Goal: Find contact information: Find contact information

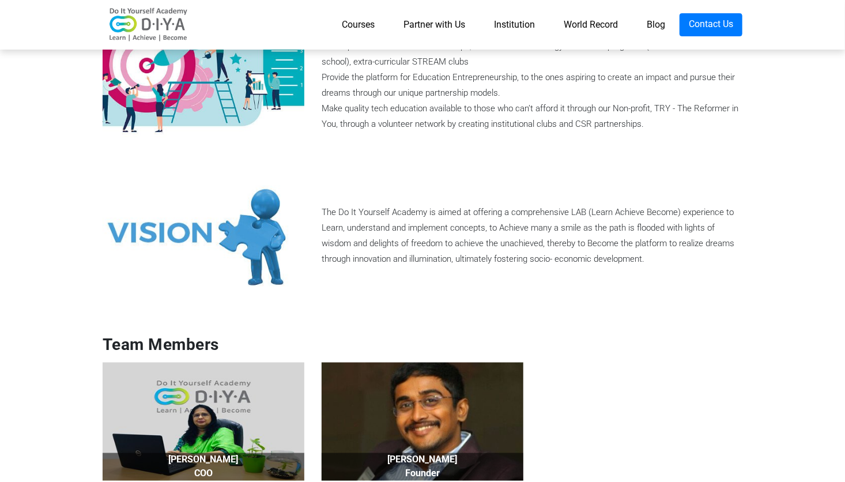
scroll to position [634, 0]
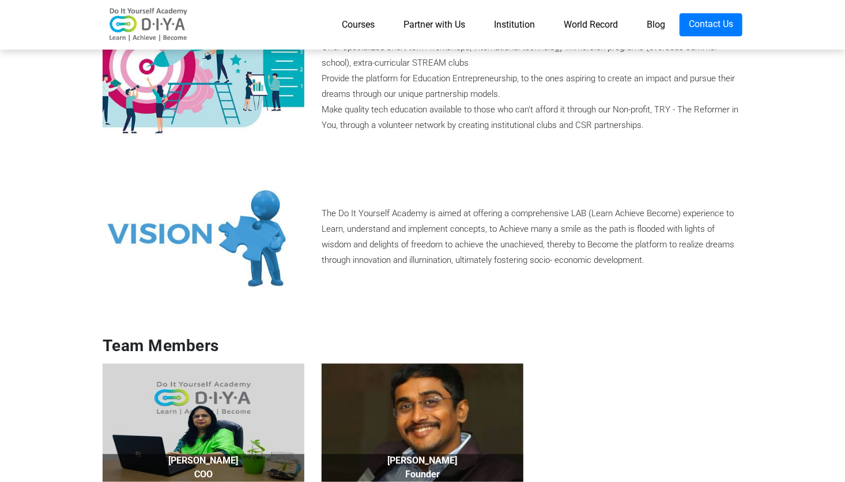
drag, startPoint x: 323, startPoint y: 207, endPoint x: 662, endPoint y: 254, distance: 342.9
click at [662, 254] on div "The Do It Yourself Academy is aimed at offering a comprehensive LAB (Learn Achi…" at bounding box center [532, 237] width 438 height 62
click at [645, 262] on div "The Do It Yourself Academy is aimed at offering a comprehensive LAB (Learn Achi…" at bounding box center [532, 237] width 438 height 62
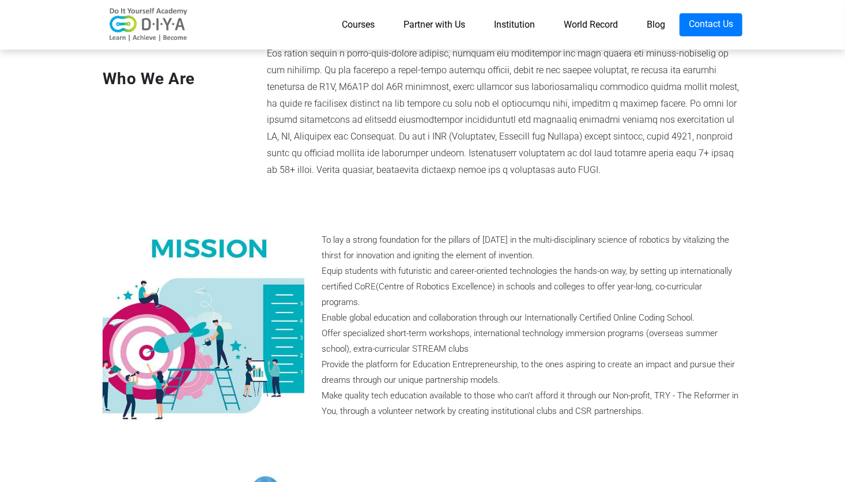
scroll to position [346, 0]
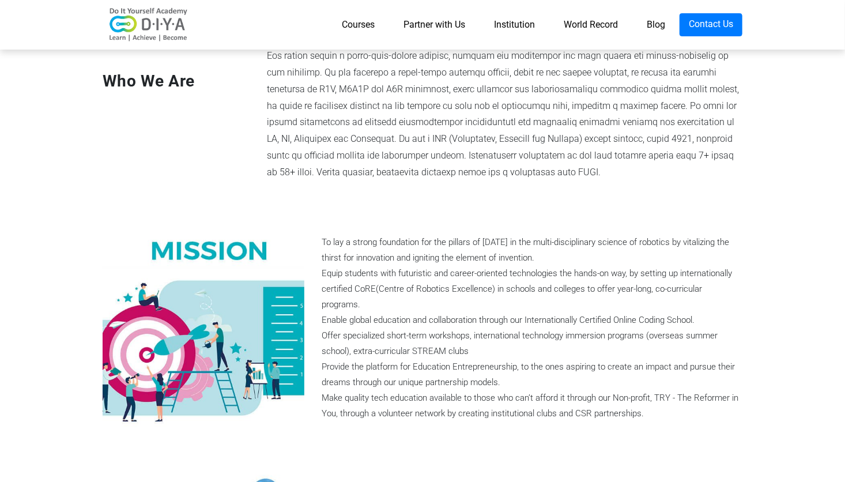
drag, startPoint x: 353, startPoint y: 249, endPoint x: 612, endPoint y: 268, distance: 259.0
click at [612, 268] on div "To lay a strong foundation for the pillars of tomorrow in the multi-disciplinar…" at bounding box center [532, 328] width 421 height 187
drag, startPoint x: 612, startPoint y: 268, endPoint x: 569, endPoint y: 309, distance: 59.5
click at [569, 309] on div "To lay a strong foundation for the pillars of tomorrow in the multi-disciplinar…" at bounding box center [532, 328] width 421 height 187
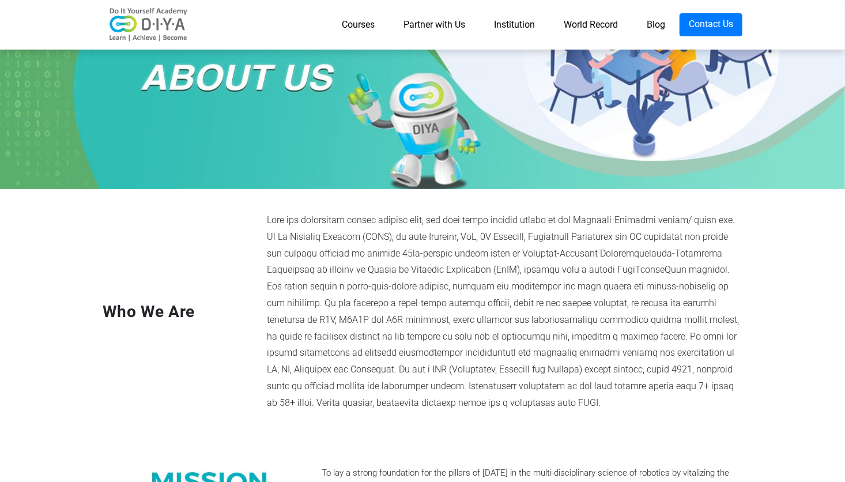
scroll to position [115, 0]
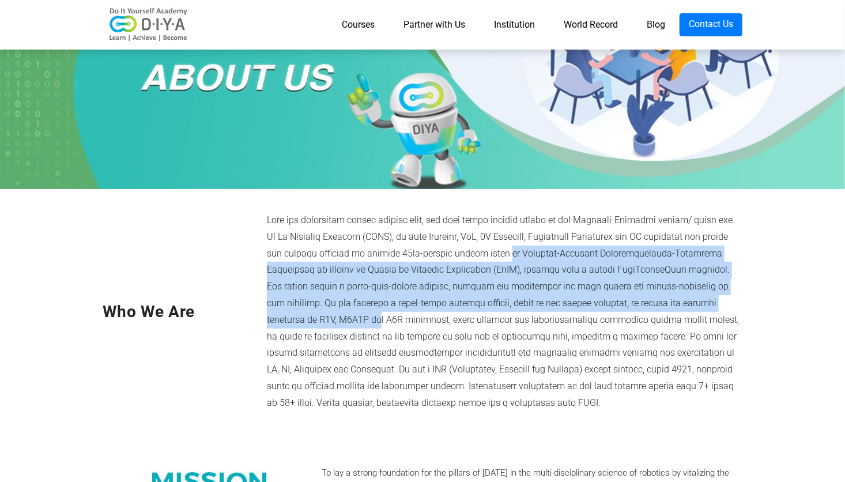
drag, startPoint x: 385, startPoint y: 258, endPoint x: 634, endPoint y: 302, distance: 252.9
click at [634, 302] on div at bounding box center [504, 311] width 493 height 199
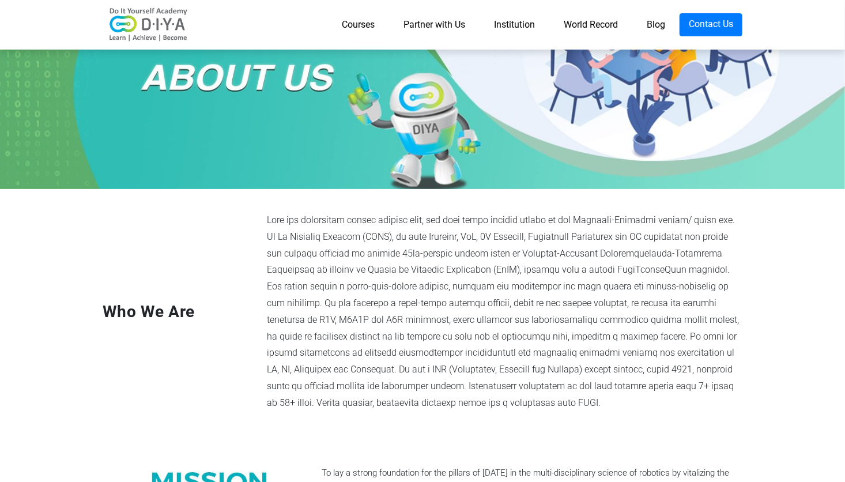
drag, startPoint x: 634, startPoint y: 302, endPoint x: 568, endPoint y: 334, distance: 73.2
click at [568, 334] on div at bounding box center [504, 311] width 493 height 199
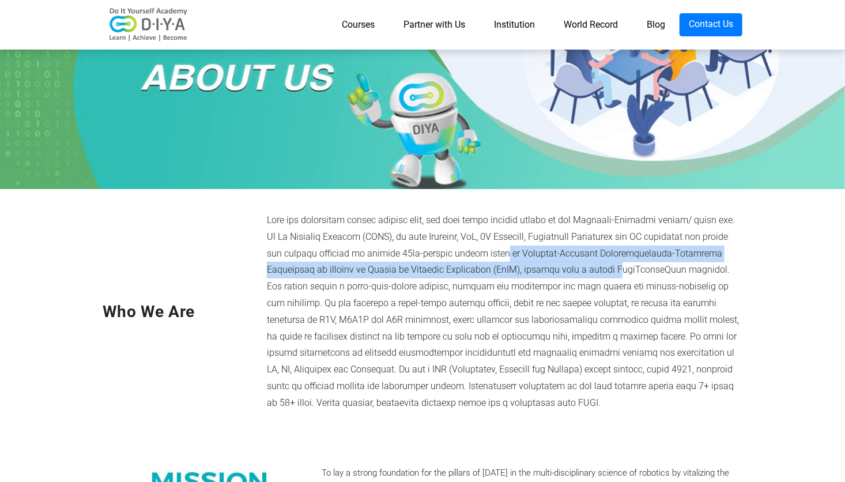
drag, startPoint x: 380, startPoint y: 258, endPoint x: 459, endPoint y: 273, distance: 80.3
click at [459, 273] on div at bounding box center [504, 311] width 493 height 199
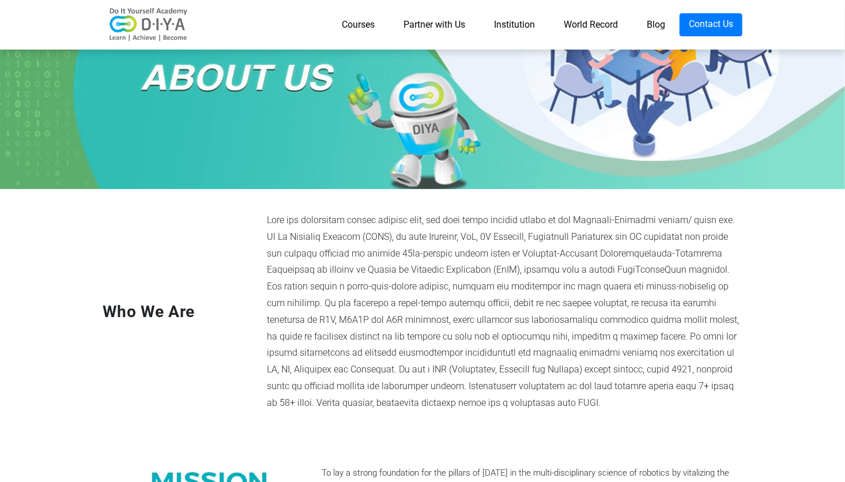
drag, startPoint x: 459, startPoint y: 273, endPoint x: 478, endPoint y: 276, distance: 19.2
click at [478, 276] on div at bounding box center [504, 311] width 493 height 199
drag, startPoint x: 464, startPoint y: 274, endPoint x: 658, endPoint y: 273, distance: 193.7
click at [658, 273] on div at bounding box center [504, 311] width 493 height 199
click at [513, 296] on div at bounding box center [504, 311] width 493 height 199
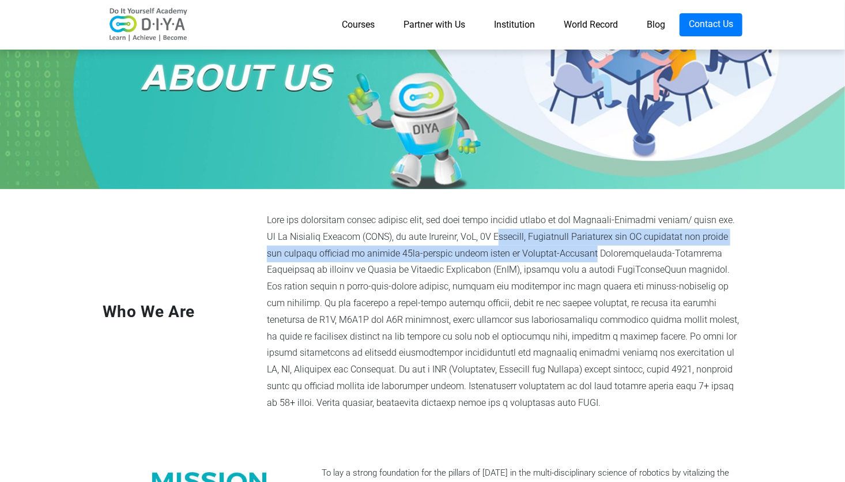
drag, startPoint x: 386, startPoint y: 240, endPoint x: 460, endPoint y: 251, distance: 74.7
click at [460, 251] on div at bounding box center [504, 311] width 493 height 199
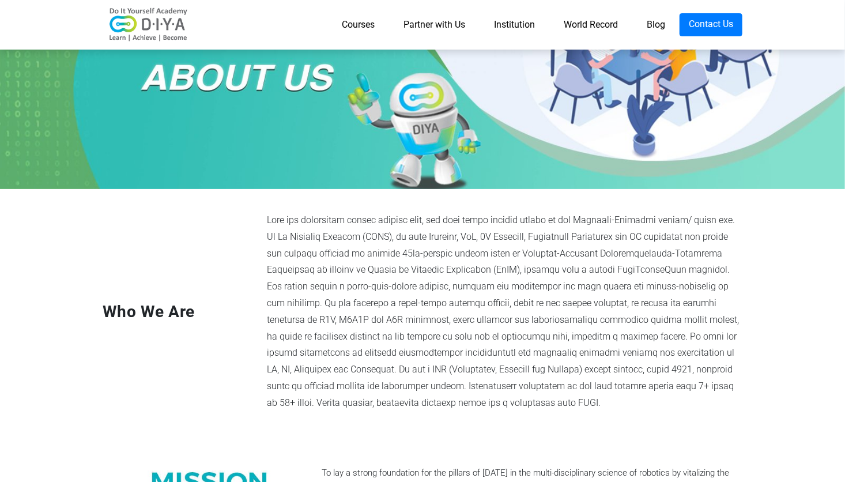
click at [496, 258] on div at bounding box center [504, 311] width 493 height 199
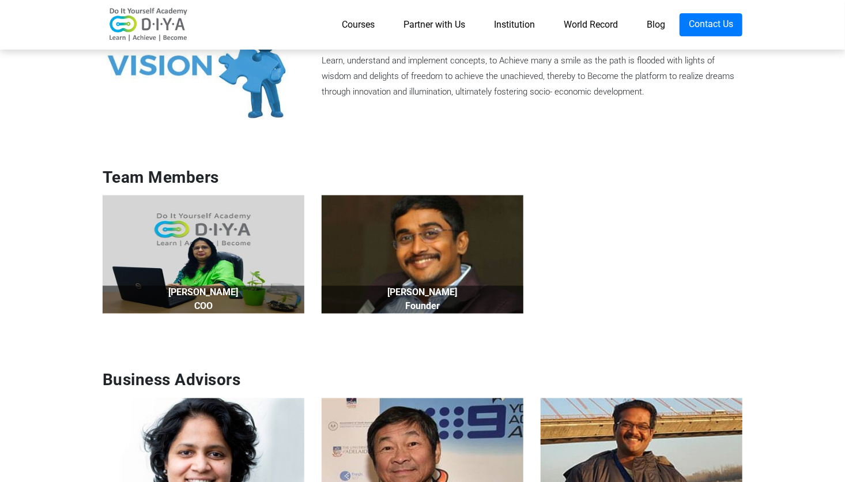
scroll to position [807, 0]
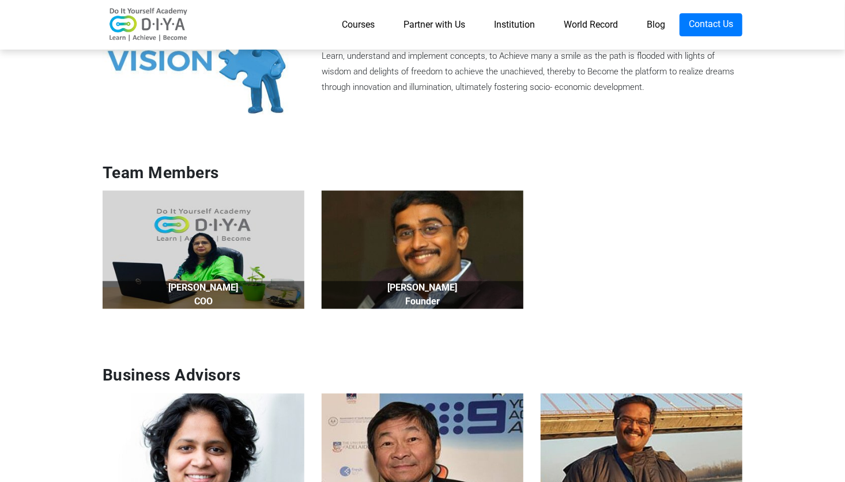
click at [411, 22] on link "Partner with Us" at bounding box center [434, 24] width 91 height 23
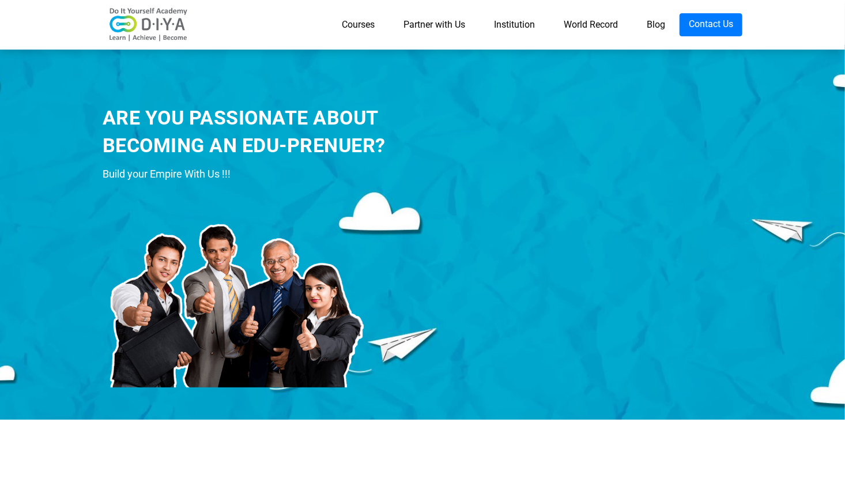
click at [360, 20] on link "Courses" at bounding box center [359, 24] width 62 height 23
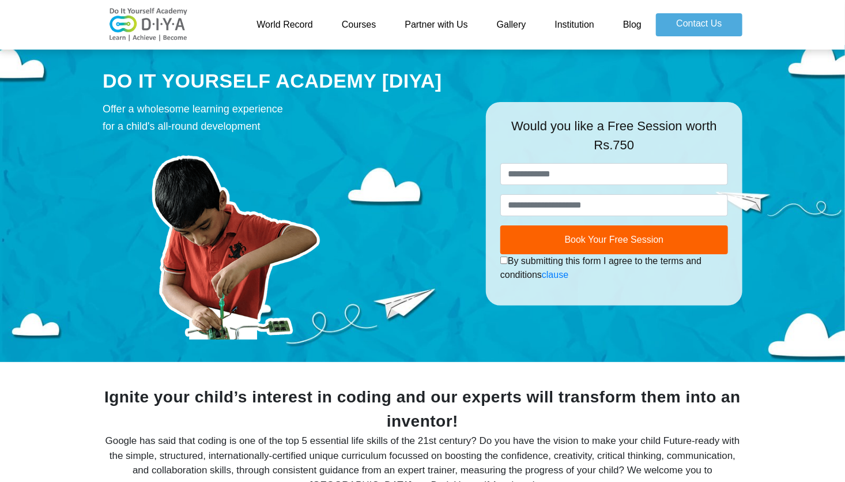
click at [175, 26] on img at bounding box center [149, 24] width 92 height 35
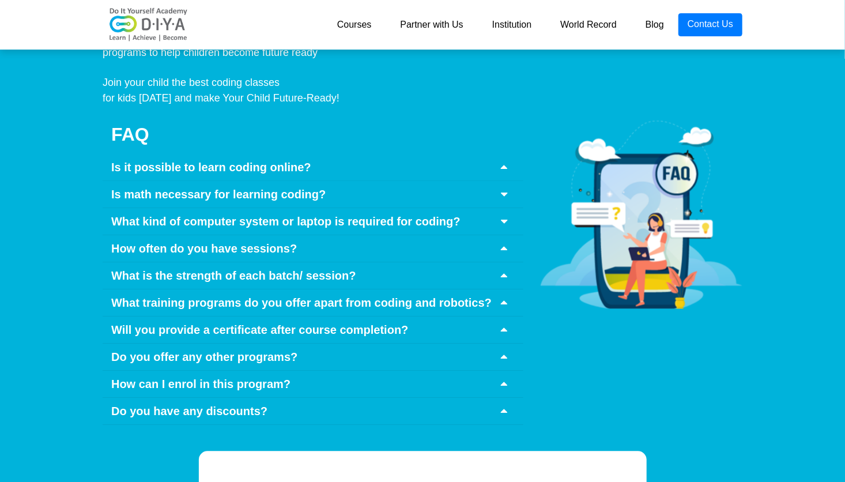
scroll to position [5606, 0]
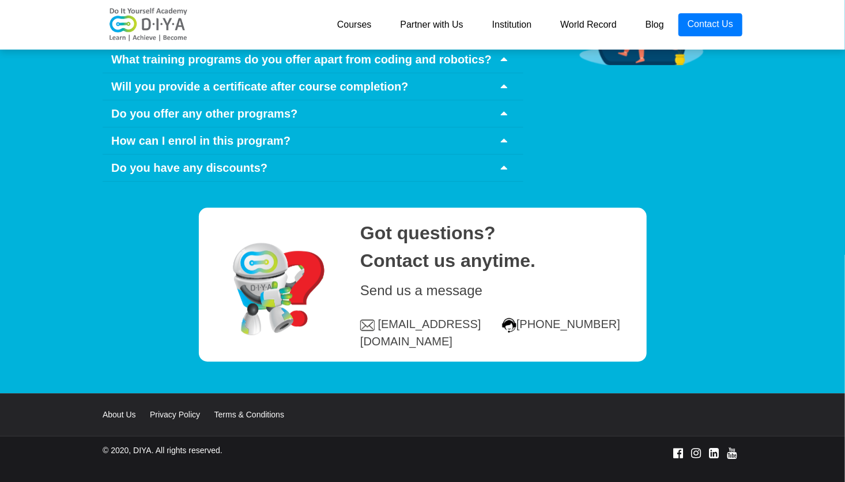
click at [412, 26] on link "Partner with Us" at bounding box center [432, 24] width 92 height 23
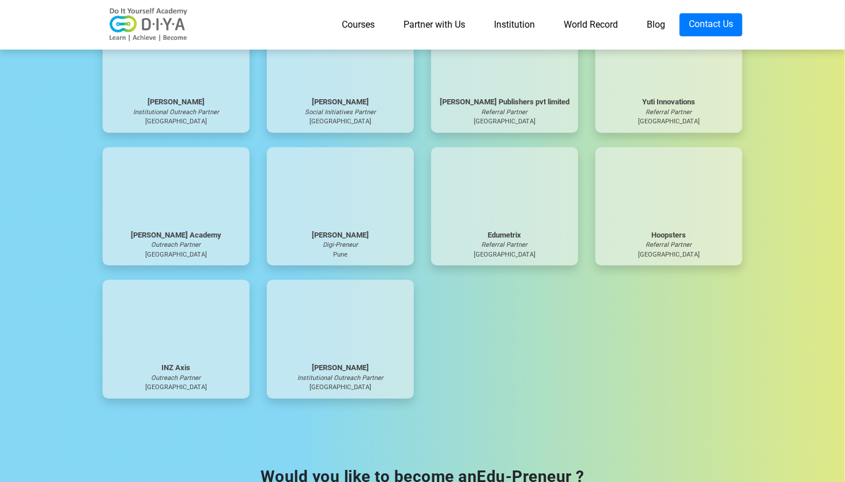
scroll to position [3537, 0]
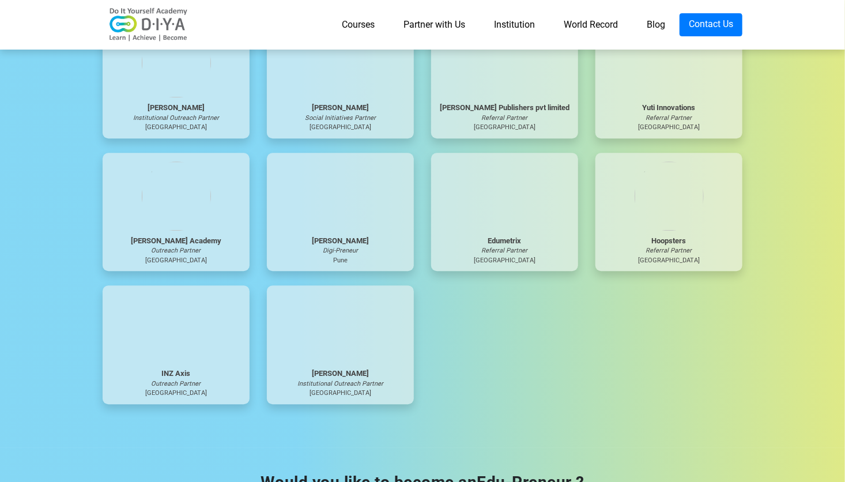
click at [185, 22] on img at bounding box center [149, 24] width 92 height 35
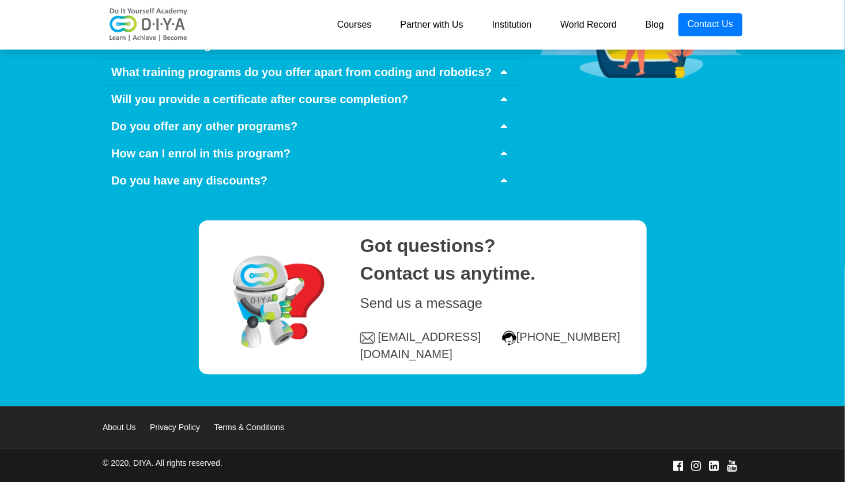
scroll to position [5606, 0]
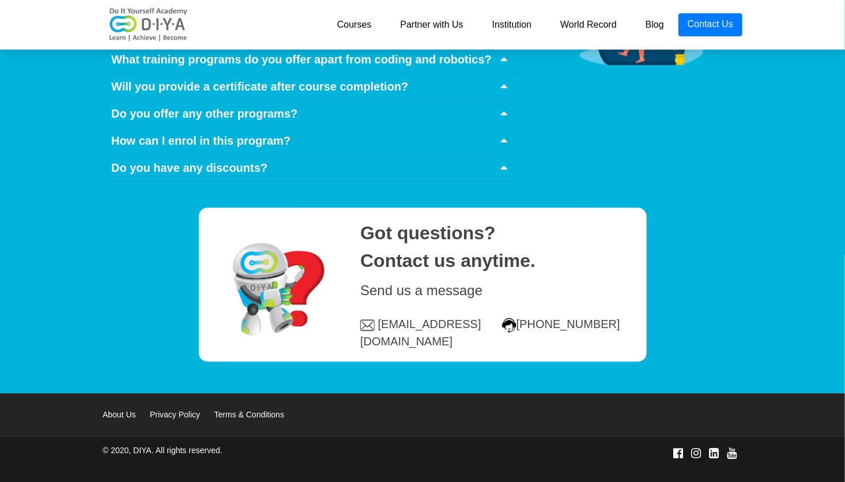
click at [651, 33] on link "Blog" at bounding box center [654, 24] width 47 height 23
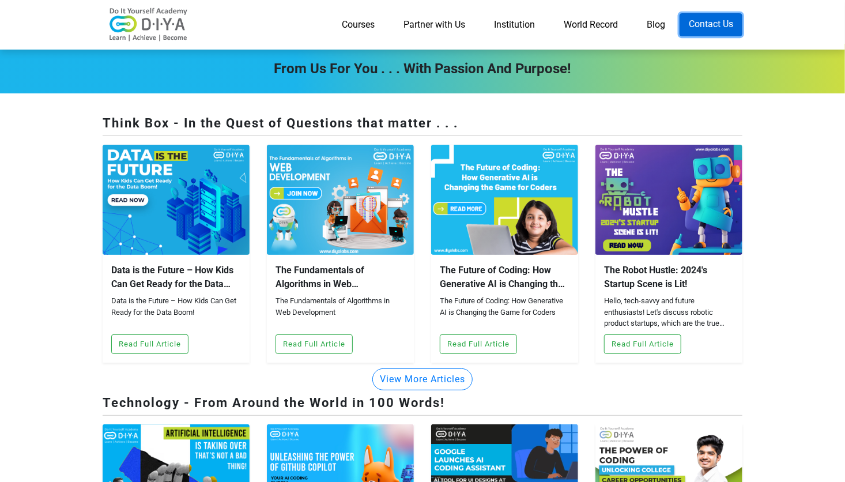
click at [710, 31] on link "Contact Us" at bounding box center [711, 24] width 63 height 23
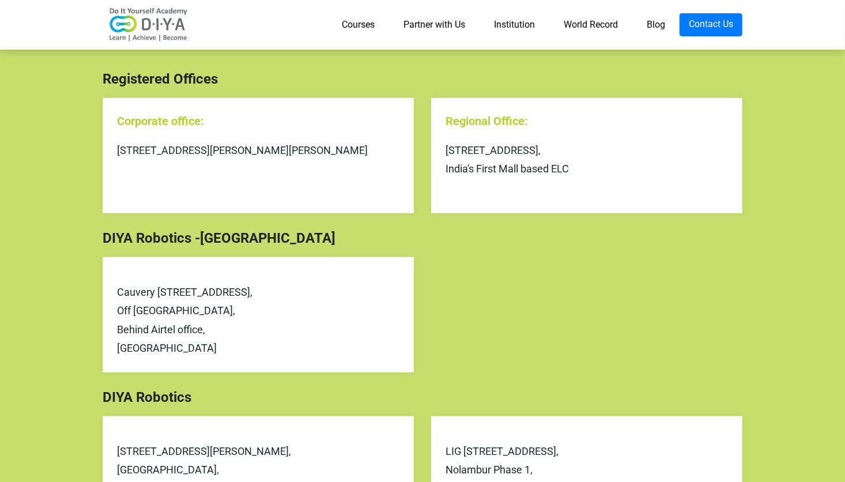
scroll to position [249, 0]
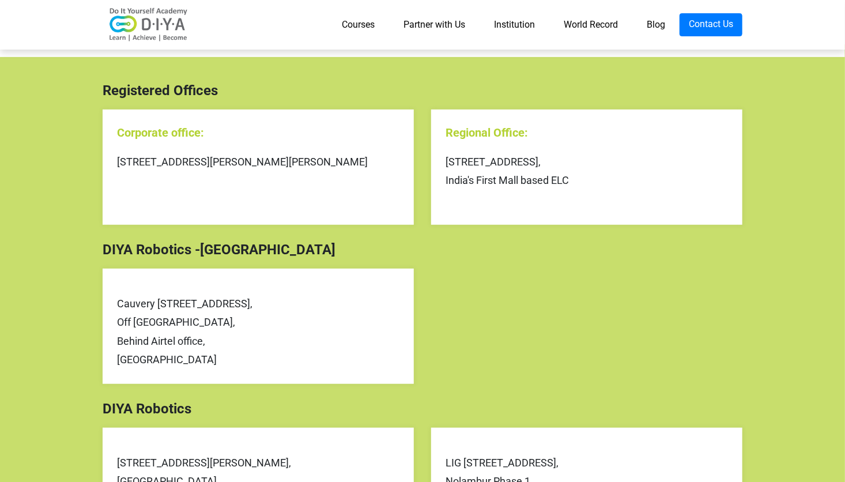
drag, startPoint x: 116, startPoint y: 304, endPoint x: 275, endPoint y: 364, distance: 170.1
click at [275, 364] on div "Cauvery [STREET_ADDRESS]" at bounding box center [258, 326] width 311 height 115
click at [275, 364] on div "Cauvery [STREET_ADDRESS]" at bounding box center [258, 332] width 283 height 75
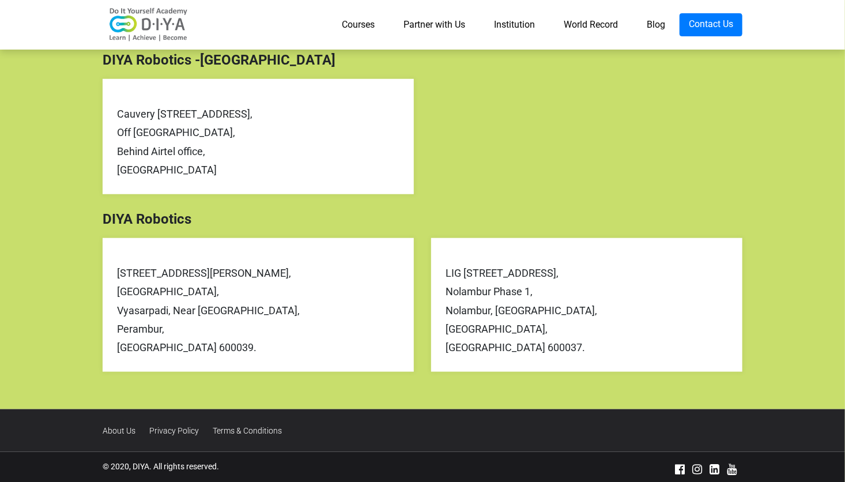
scroll to position [480, 0]
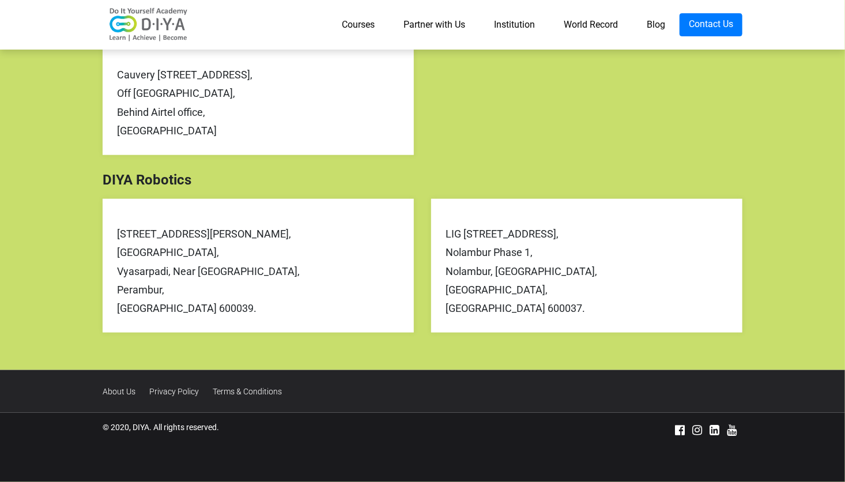
drag, startPoint x: 110, startPoint y: 431, endPoint x: 226, endPoint y: 432, distance: 116.5
click at [226, 432] on div "© 2020, DIYA. All rights reserved." at bounding box center [313, 429] width 438 height 17
click at [108, 419] on section "© 2020, DIYA. All rights reserved." at bounding box center [422, 447] width 845 height 69
click at [314, 459] on section "© 2020, DIYA. All rights reserved." at bounding box center [422, 447] width 845 height 69
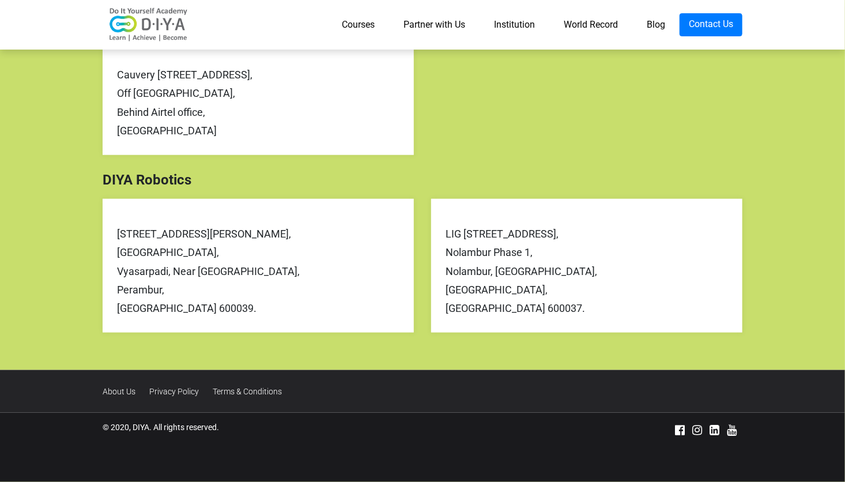
drag, startPoint x: 314, startPoint y: 459, endPoint x: 295, endPoint y: 457, distance: 18.5
click at [295, 457] on section "© 2020, DIYA. All rights reserved." at bounding box center [422, 447] width 845 height 69
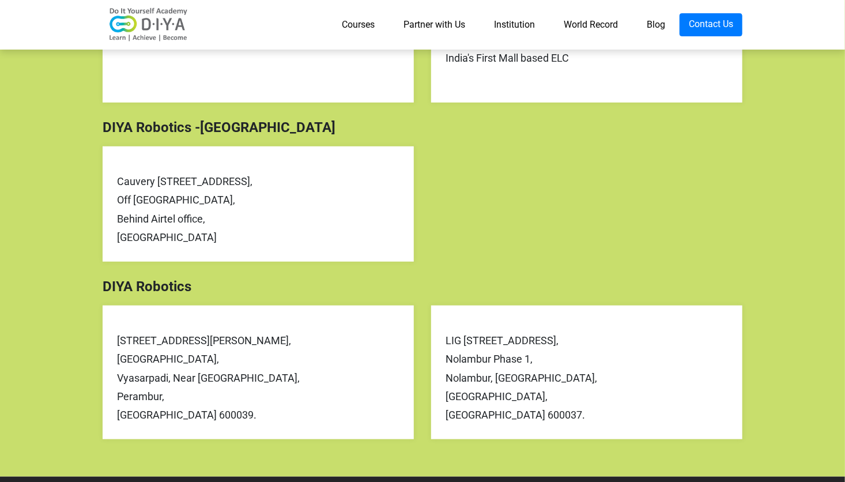
scroll to position [364, 0]
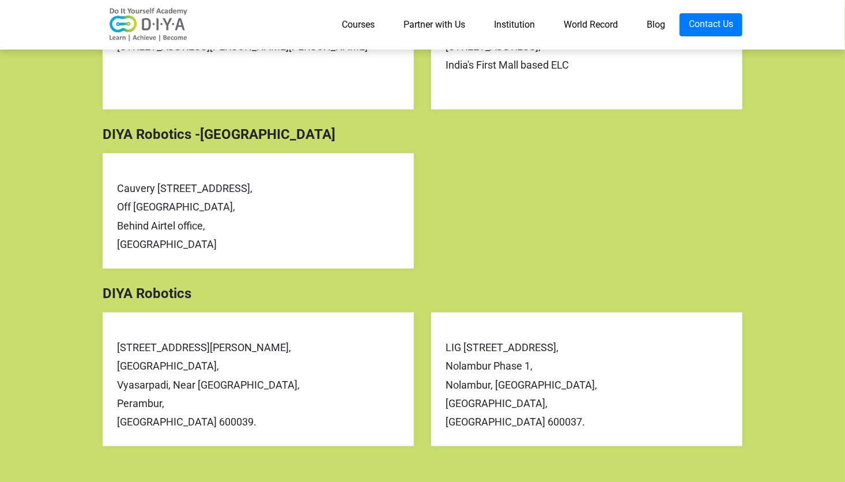
drag, startPoint x: 259, startPoint y: 243, endPoint x: -24, endPoint y: 198, distance: 286.1
click at [0, 198] on html "Courses Partner with Us Institution World Record Blog Contact Us CONTACT US We …" at bounding box center [422, 116] width 845 height 960
copy div "Cauvery [STREET_ADDRESS]"
